Goal: Navigation & Orientation: Find specific page/section

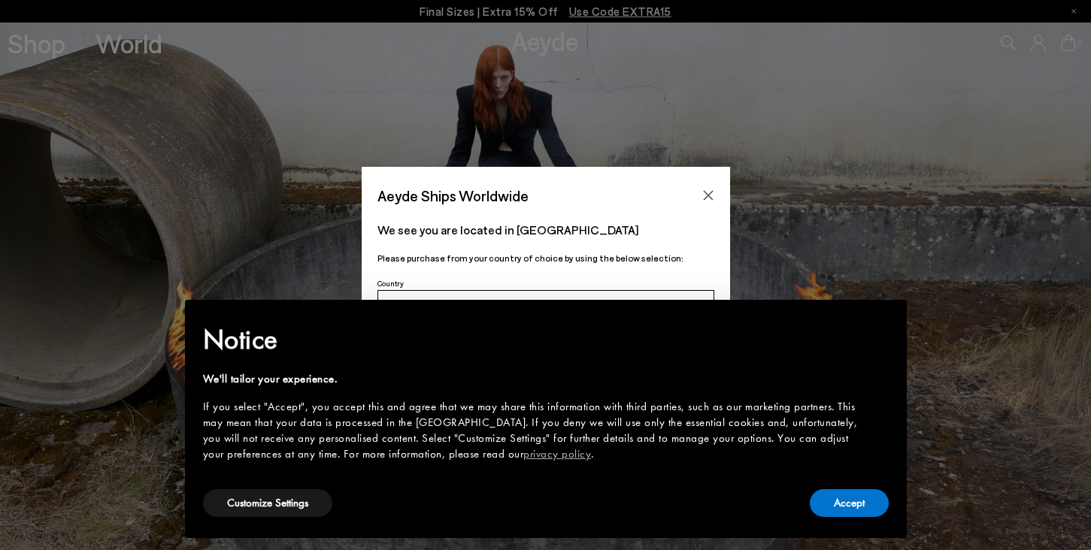
click at [711, 203] on button "Close" at bounding box center [708, 195] width 23 height 23
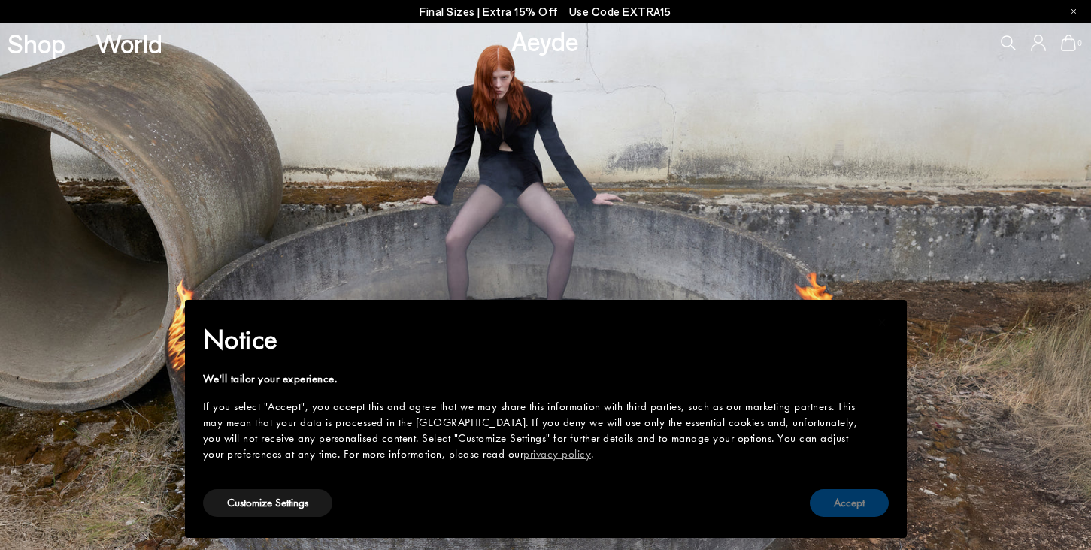
click at [865, 508] on button "Accept" at bounding box center [849, 503] width 79 height 28
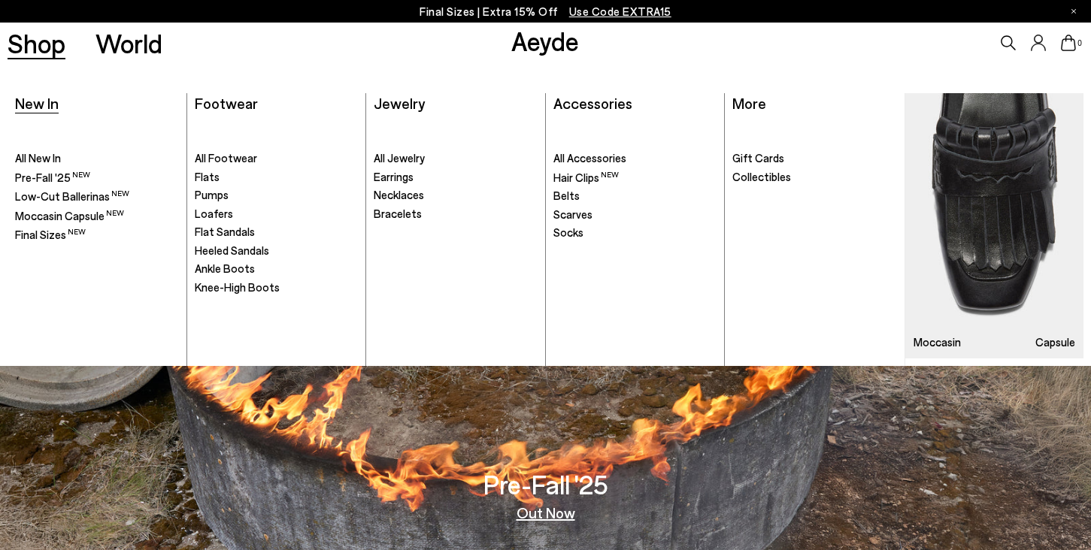
click at [42, 106] on span "New In" at bounding box center [37, 103] width 44 height 18
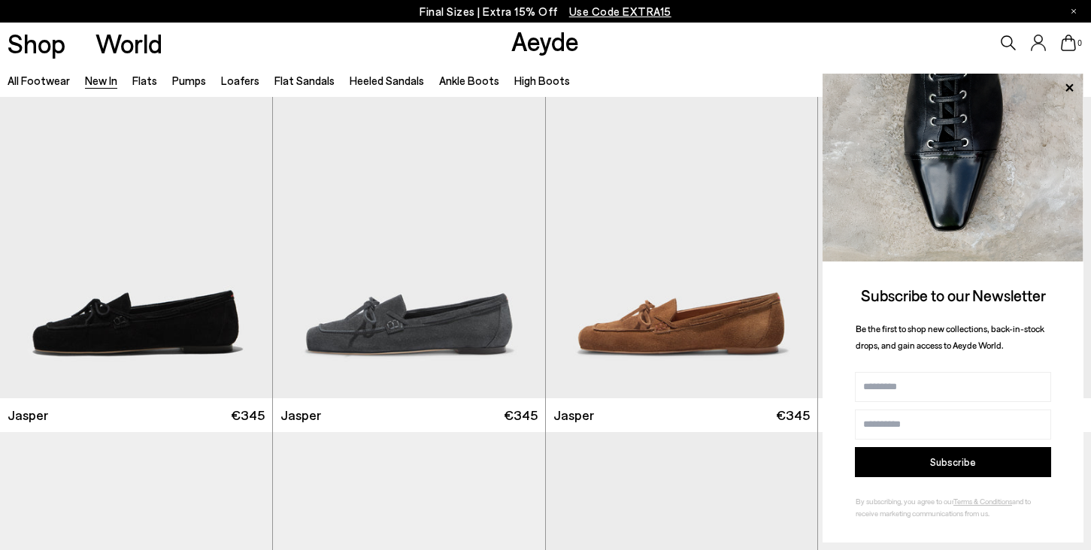
scroll to position [610, 0]
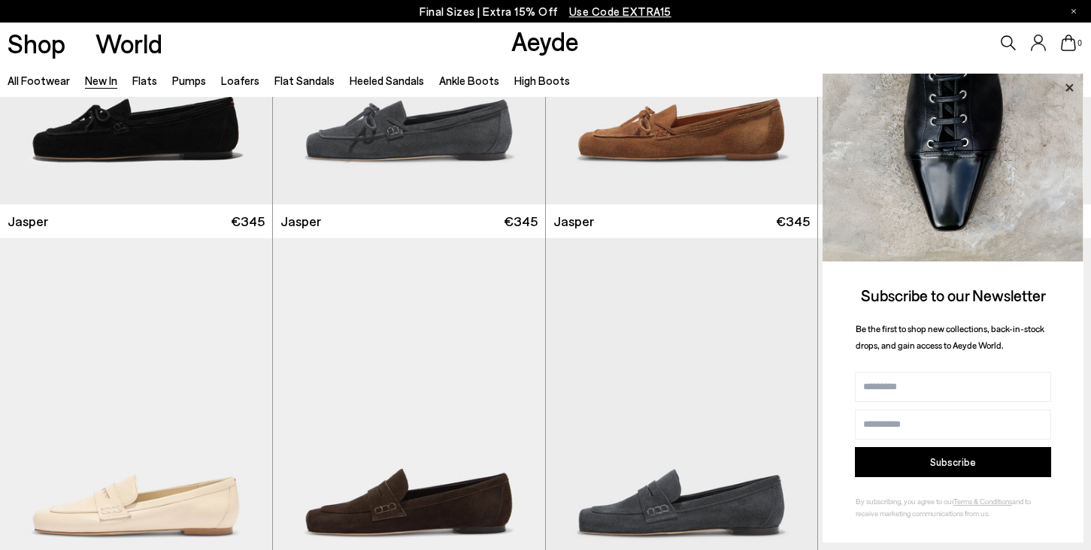
click at [1071, 87] on icon at bounding box center [1069, 87] width 8 height 8
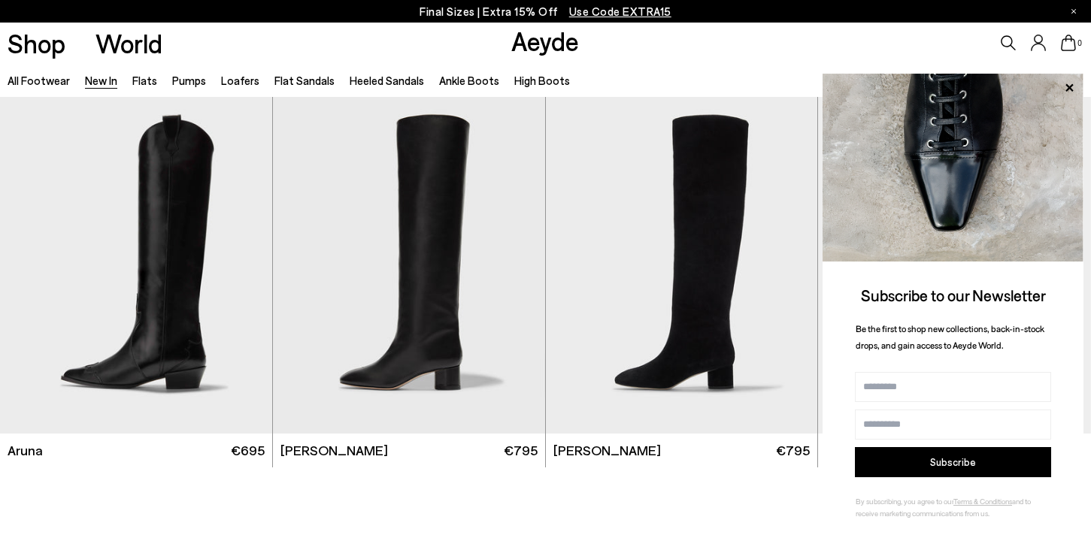
scroll to position [12407, 0]
click at [1071, 85] on icon at bounding box center [1069, 87] width 8 height 8
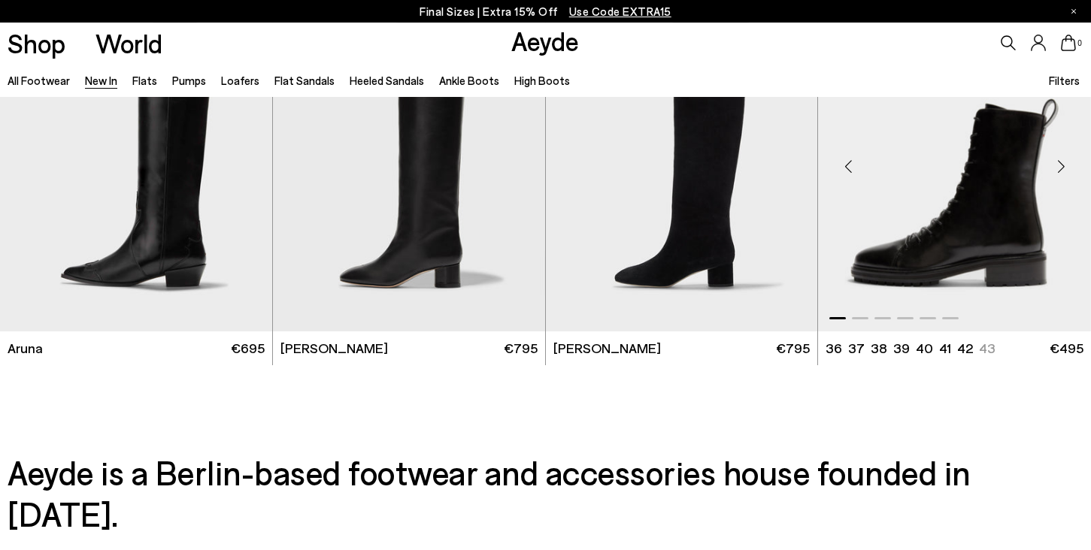
scroll to position [12811, 0]
